Goal: Find specific page/section: Find specific page/section

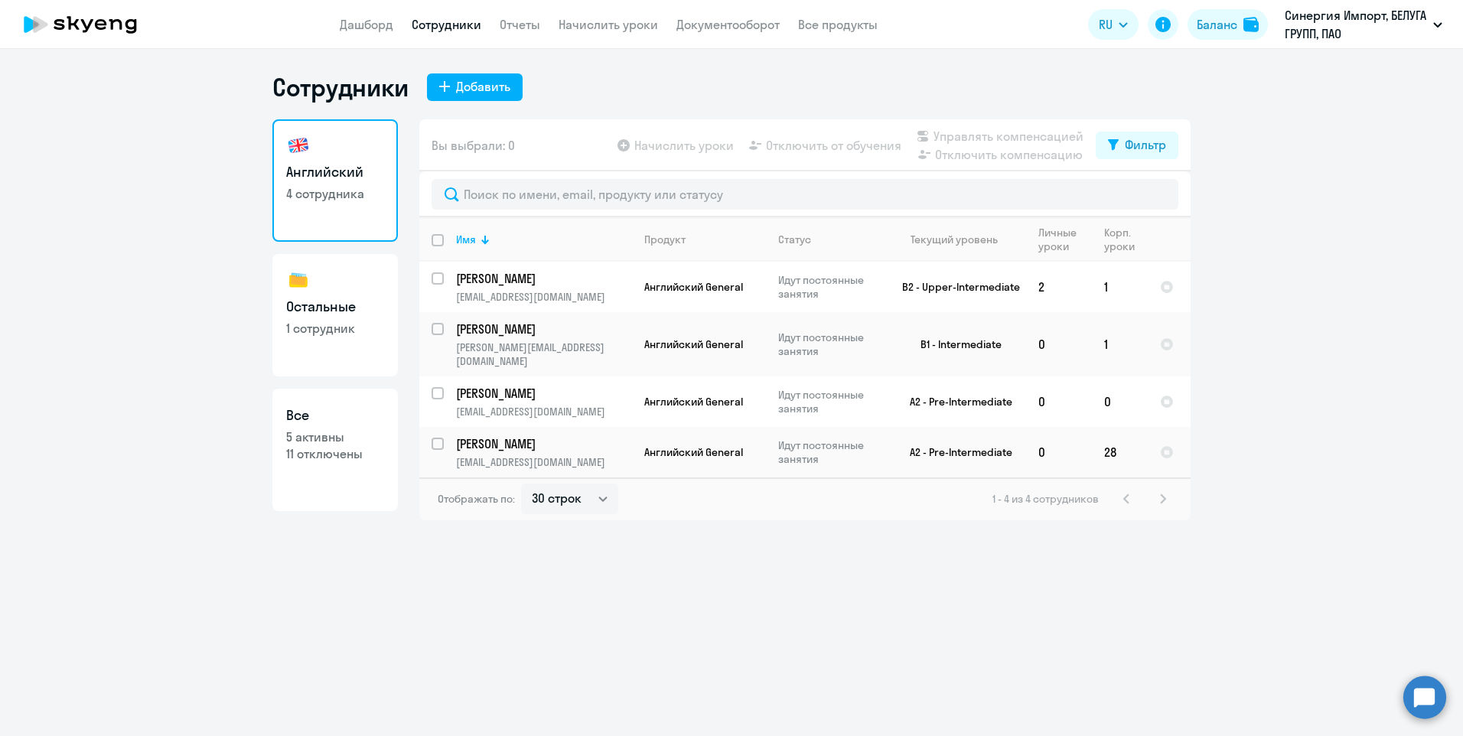
select select "30"
click at [362, 348] on link "Остальные 1 сотрудник" at bounding box center [335, 315] width 126 height 122
select select "30"
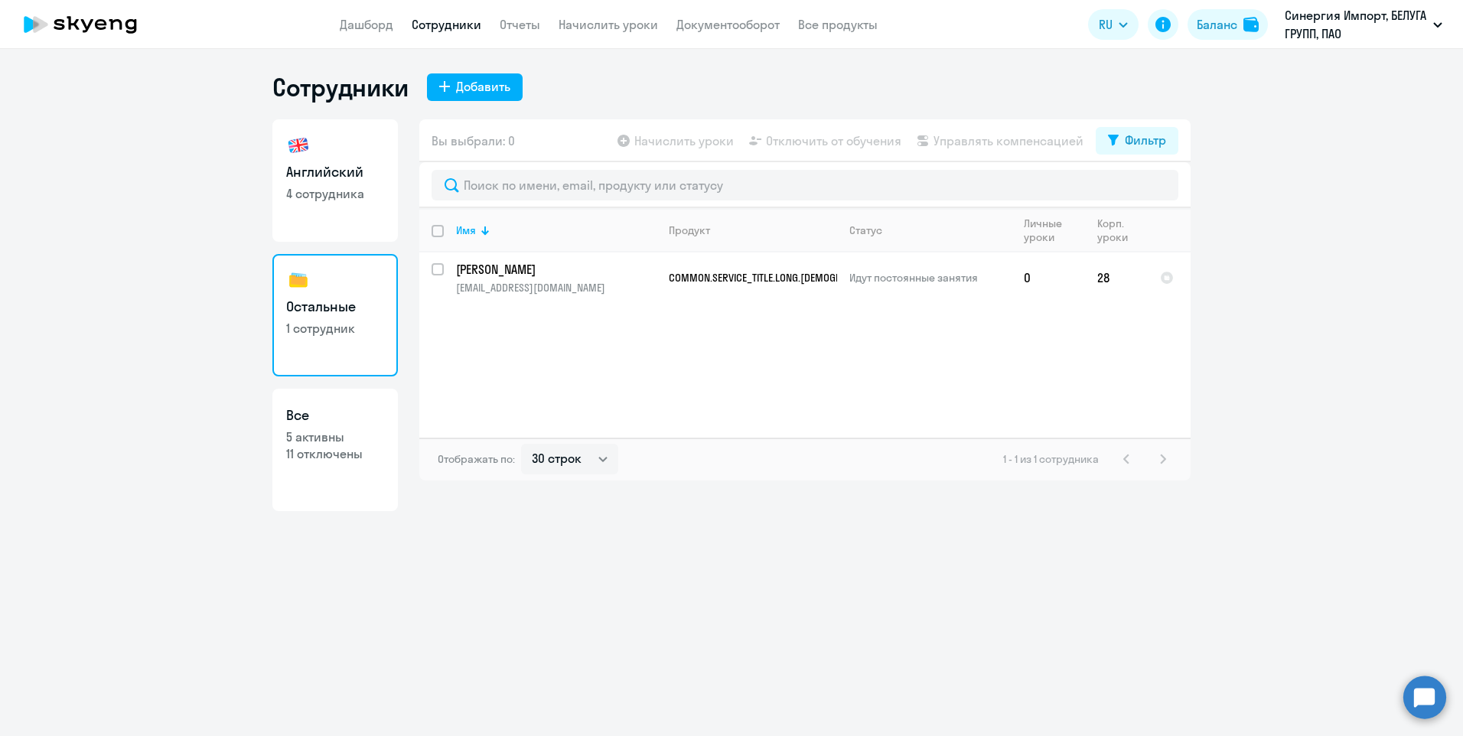
drag, startPoint x: 363, startPoint y: 194, endPoint x: 365, endPoint y: 205, distance: 10.8
click at [363, 194] on p "4 сотрудника" at bounding box center [335, 193] width 98 height 17
select select "30"
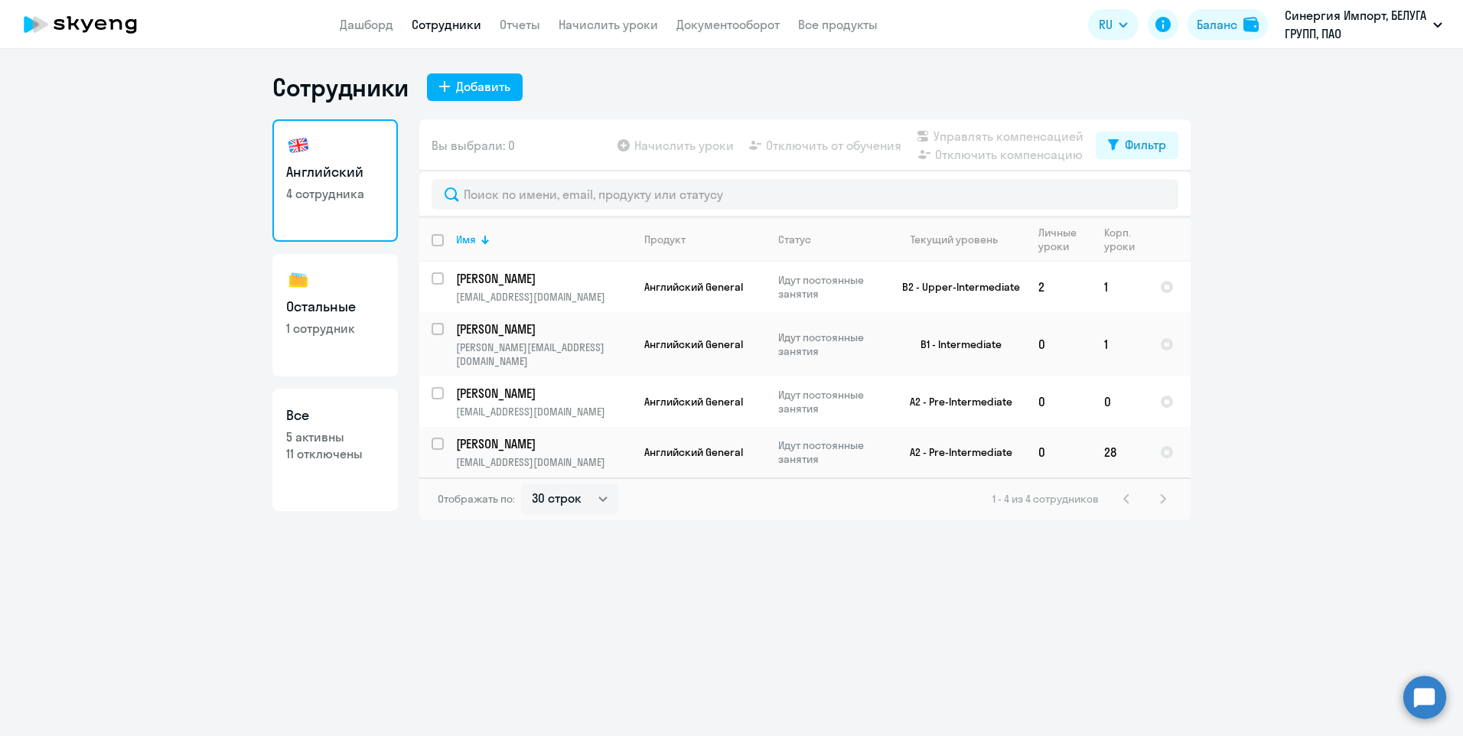
click at [379, 312] on h3 "Остальные" at bounding box center [335, 307] width 98 height 20
select select "30"
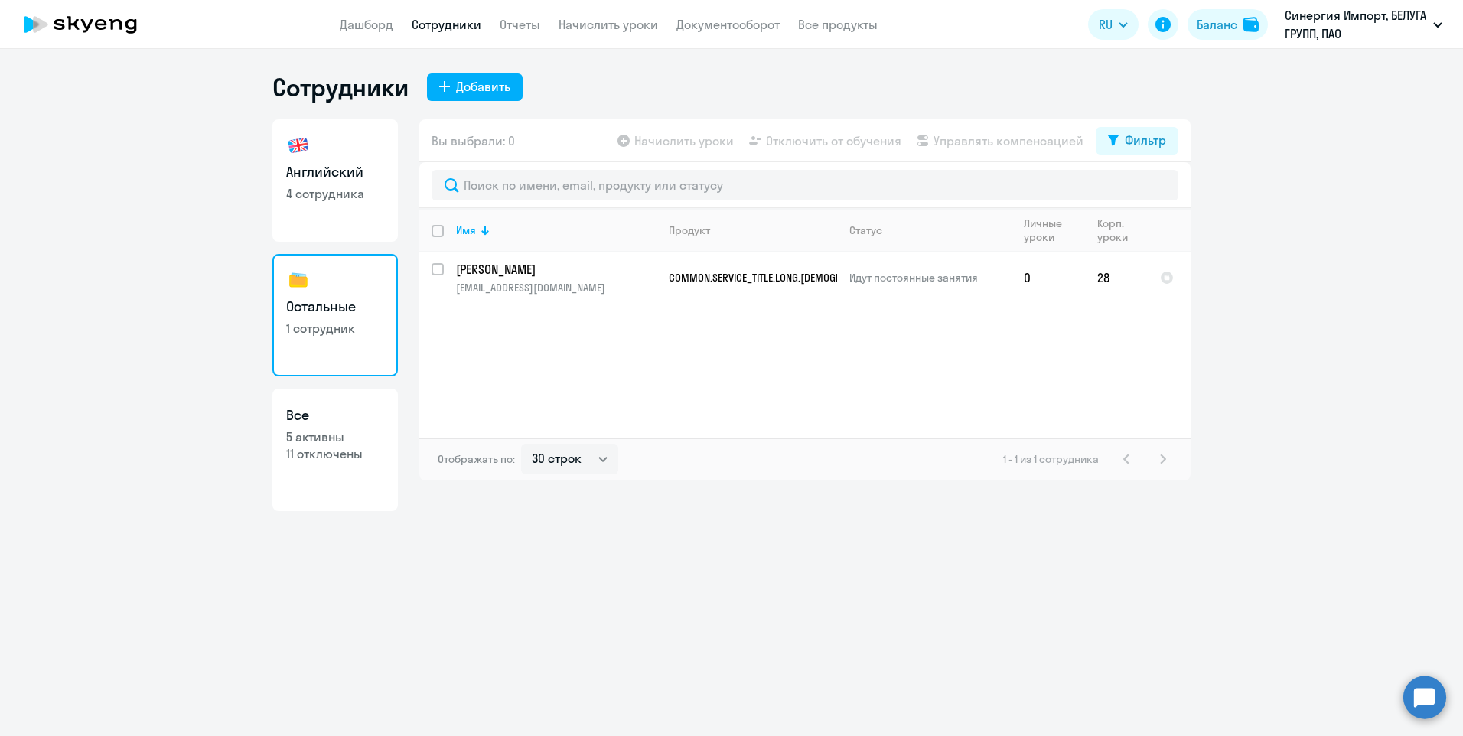
click at [357, 229] on link "Английский 4 сотрудника" at bounding box center [335, 180] width 126 height 122
select select "30"
